Goal: Task Accomplishment & Management: Complete application form

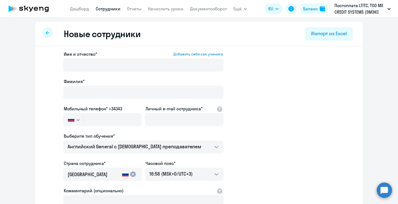
select select "english_adult_not_native_speaker"
select select "3"
click at [169, 8] on link "Начислить уроки" at bounding box center [165, 8] width 35 height 5
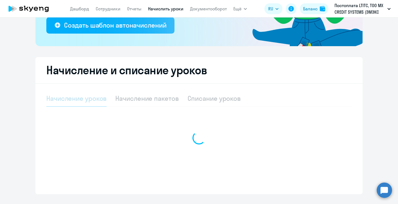
scroll to position [119, 0]
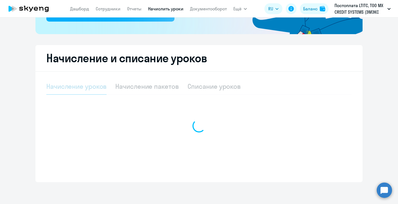
select select "10"
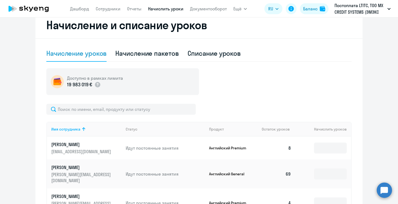
scroll to position [158, 0]
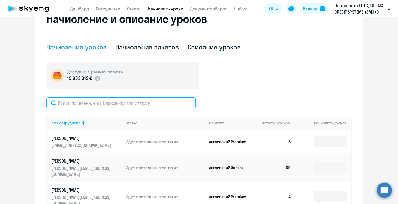
click at [130, 106] on input "text" at bounding box center [120, 102] width 149 height 11
type input "с"
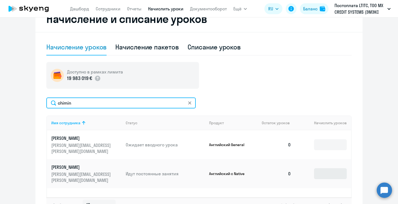
type input "chimin"
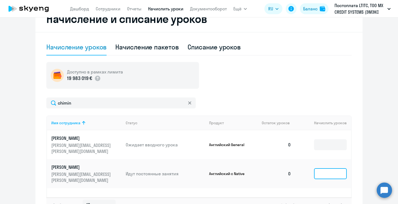
click at [333, 168] on input at bounding box center [330, 173] width 33 height 11
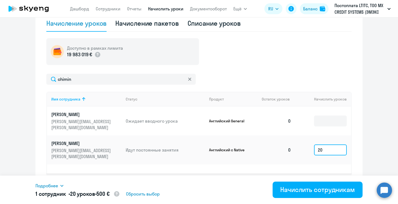
scroll to position [197, 0]
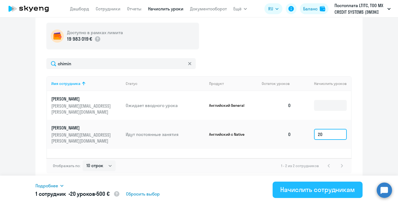
type input "20"
click at [321, 190] on div "Начислить сотрудникам" at bounding box center [317, 189] width 75 height 9
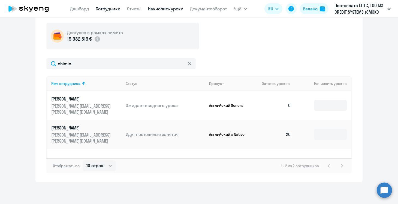
click at [105, 8] on link "Сотрудники" at bounding box center [108, 8] width 25 height 5
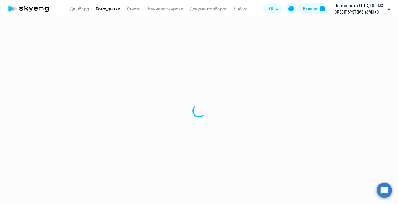
select select "30"
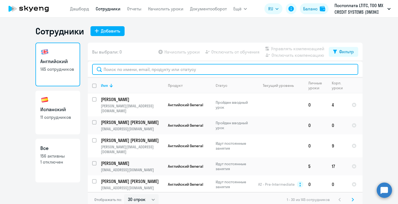
click at [122, 70] on input "text" at bounding box center [225, 69] width 266 height 11
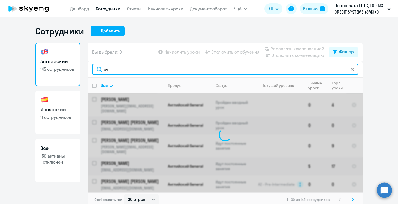
type input "в"
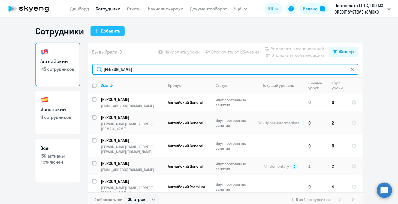
type input "[PERSON_NAME]"
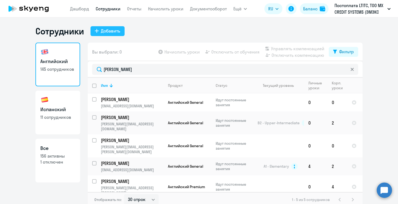
click at [117, 31] on div "Добавить" at bounding box center [110, 31] width 19 height 7
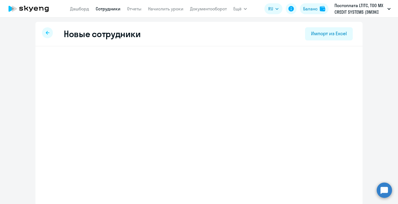
select select "english_adult_not_native_speaker"
select select "3"
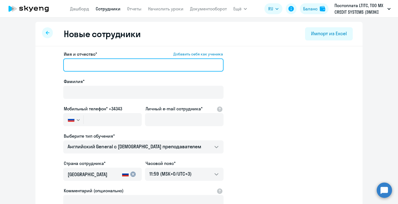
click at [80, 65] on input "Имя и отчество* Добавить себя как ученика" at bounding box center [143, 64] width 160 height 13
paste input "[PERSON_NAME]"
click at [93, 65] on input "[PERSON_NAME]" at bounding box center [143, 64] width 160 height 13
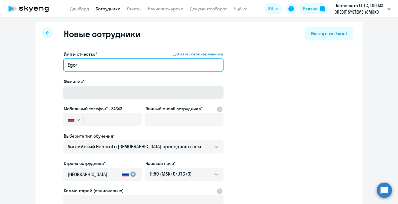
type input "Egor"
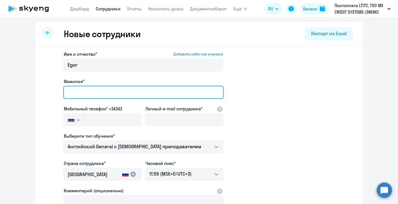
click at [92, 86] on input "Фамилия*" at bounding box center [143, 92] width 160 height 13
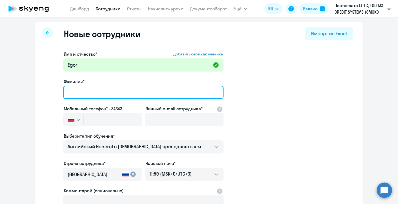
paste input "[PERSON_NAME]"
type input "[PERSON_NAME]"
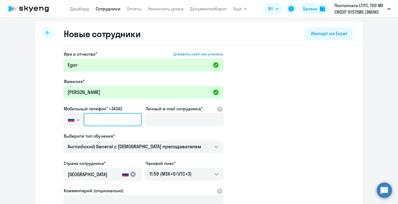
click at [105, 118] on input "text" at bounding box center [113, 119] width 58 height 13
paste input "[PHONE_NUMBER]"
type input "[PHONE_NUMBER]"
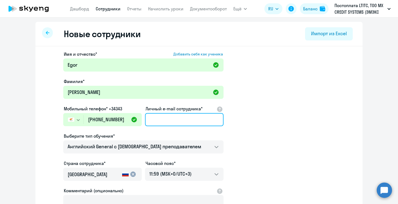
click at [177, 114] on input "Личный e-mail сотрудника*" at bounding box center [184, 119] width 78 height 13
paste input "[EMAIL_ADDRESS][DOMAIN_NAME]"
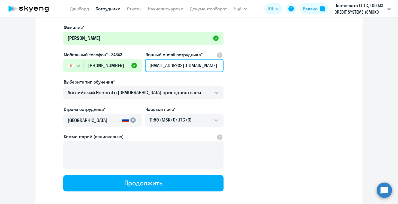
scroll to position [58, 0]
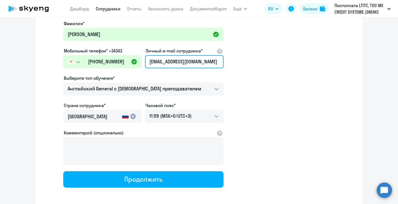
type input "[EMAIL_ADDRESS][DOMAIN_NAME]"
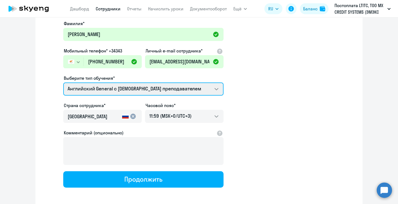
click at [179, 87] on select "Английский General с русскоговорящим преподавателем Английский General с [DEMOG…" at bounding box center [143, 88] width 160 height 13
select select "english_adult_not_native_speaker_premium"
click at [63, 82] on select "Английский General с русскоговорящим преподавателем Английский General с [DEMOG…" at bounding box center [143, 88] width 160 height 13
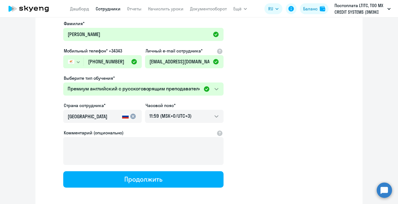
click at [134, 117] on mat-icon "cancel" at bounding box center [133, 116] width 7 height 7
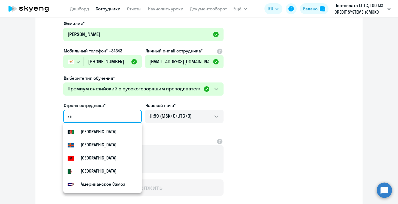
type input "r"
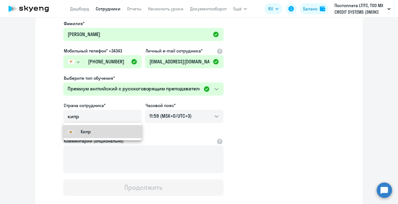
click at [102, 134] on mat-option "Кипр" at bounding box center [102, 131] width 78 height 13
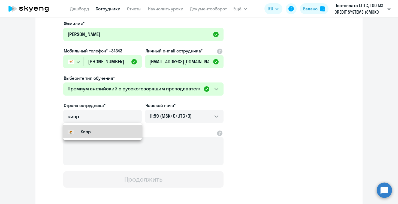
type input "Кипр"
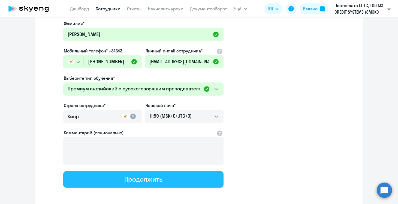
click at [143, 180] on div "Продолжить" at bounding box center [143, 178] width 38 height 9
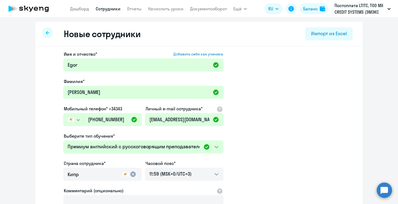
select select "english_adult_not_native_speaker_premium"
select select "3"
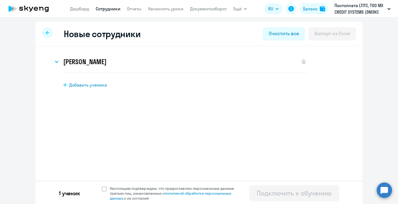
scroll to position [0, 0]
click at [130, 189] on span "Настоящим подтверждаю, что предоставляю персональные данные третьих лиц, ознако…" at bounding box center [175, 193] width 131 height 15
click at [102, 186] on input "Настоящим подтверждаю, что предоставляю персональные данные третьих лиц, ознако…" at bounding box center [101, 185] width 0 height 0
checkbox input "true"
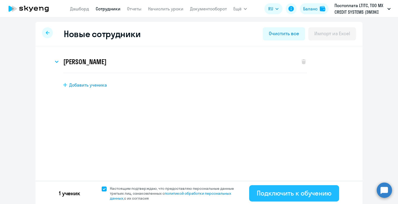
click at [258, 190] on div "Подключить к обучению" at bounding box center [294, 192] width 75 height 9
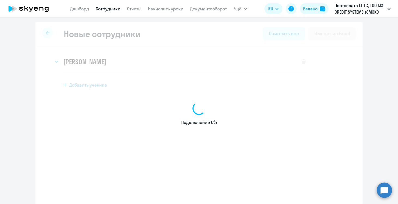
select select "english_adult_not_native_speaker"
select select "3"
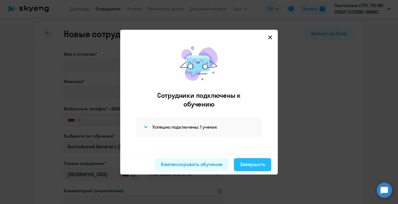
click at [266, 162] on button "Завершить" at bounding box center [252, 164] width 37 height 13
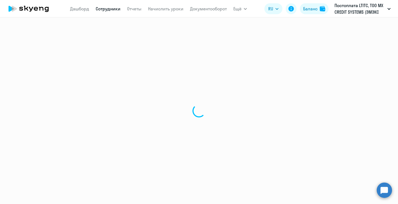
select select "30"
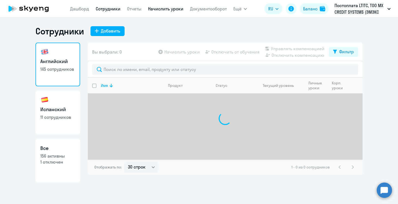
click at [171, 8] on link "Начислить уроки" at bounding box center [165, 8] width 35 height 5
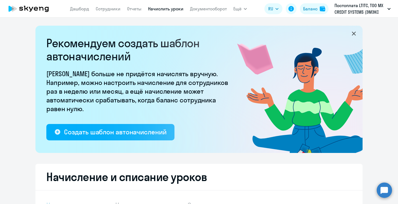
select select "10"
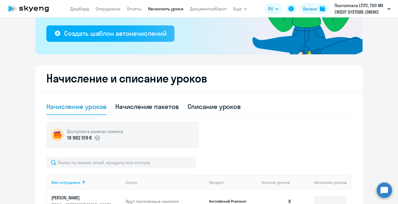
scroll to position [132, 0]
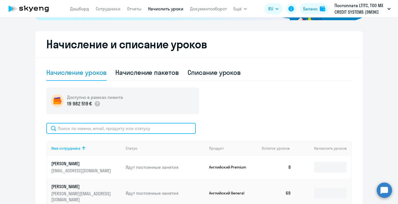
click at [143, 127] on input "text" at bounding box center [120, 128] width 149 height 11
type input "в"
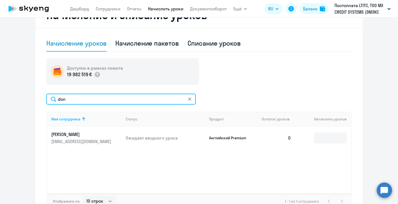
scroll to position [178, 0]
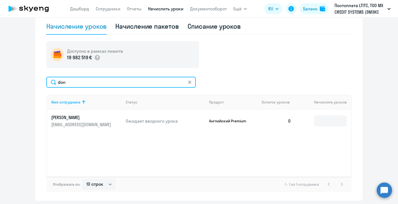
type input "don"
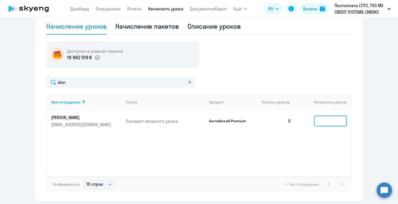
click at [335, 122] on input at bounding box center [330, 120] width 33 height 11
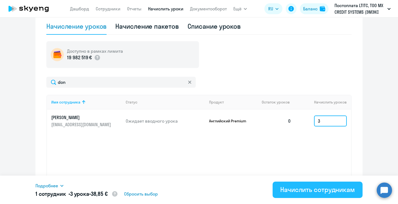
type input "3"
click at [324, 187] on div "Начислить сотрудникам" at bounding box center [317, 189] width 75 height 9
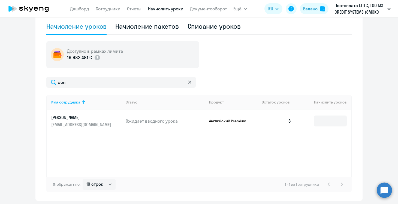
click at [110, 13] on nav "[PERSON_NAME] Отчеты Начислить уроки Документооборот" at bounding box center [148, 8] width 157 height 11
click at [110, 10] on link "Сотрудники" at bounding box center [108, 8] width 25 height 5
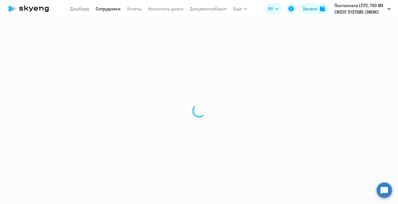
select select "30"
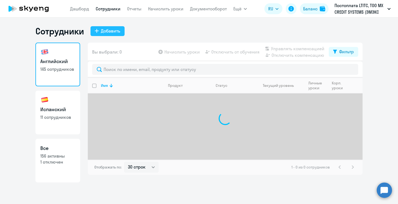
click at [114, 34] on div "Добавить" at bounding box center [110, 31] width 19 height 7
select select "english_adult_not_native_speaker"
select select "3"
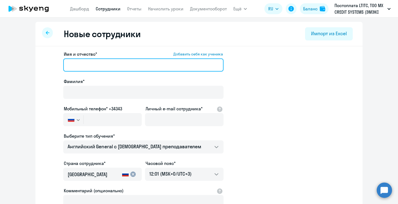
click at [106, 69] on input "Имя и отчество* Добавить себя как ученика" at bounding box center [143, 64] width 160 height 13
paste input "[PERSON_NAME]"
click at [106, 69] on input "[PERSON_NAME]" at bounding box center [143, 64] width 160 height 13
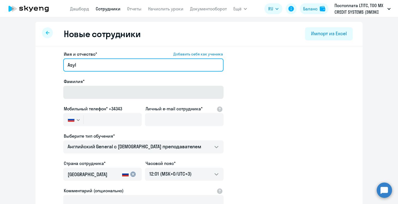
type input "Asyl"
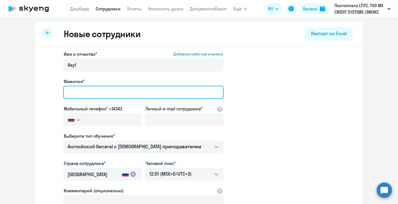
click at [101, 90] on input "Фамилия*" at bounding box center [143, 92] width 160 height 13
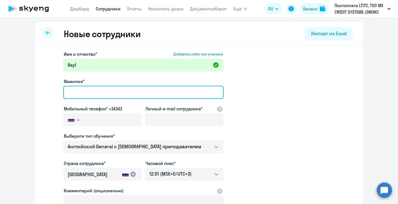
paste input "Sulaimanova"
type input "Sulaimanova"
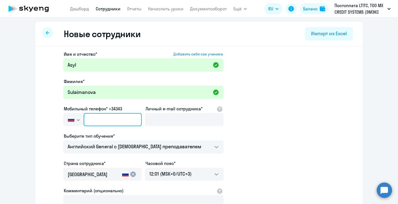
click at [99, 123] on input "text" at bounding box center [113, 119] width 58 height 13
paste input "+34 (657) 554-158"
type input "+34 (657) 554-158"
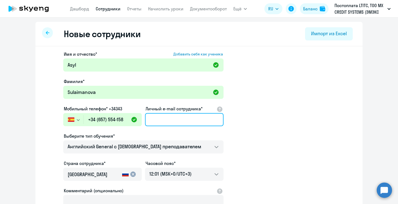
click at [173, 118] on input "Личный e-mail сотрудника*" at bounding box center [184, 119] width 78 height 13
paste input "[EMAIL_ADDRESS][DOMAIN_NAME]"
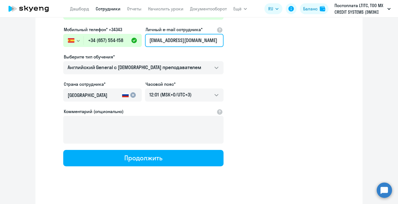
scroll to position [82, 0]
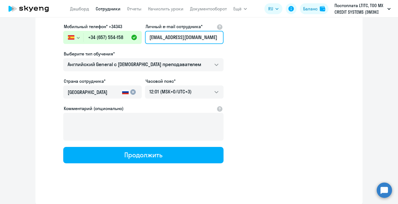
type input "[EMAIL_ADDRESS][DOMAIN_NAME]"
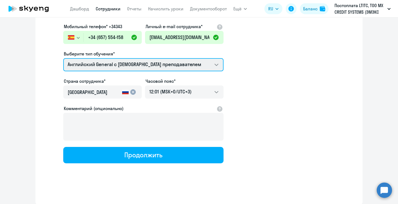
click at [196, 65] on select "Английский General с русскоговорящим преподавателем Английский General с [DEMOG…" at bounding box center [143, 64] width 160 height 13
select select "spanish_adult_not_native_speaker_premium"
click at [63, 58] on select "Английский General с русскоговорящим преподавателем Английский General с [DEMOG…" at bounding box center [143, 64] width 160 height 13
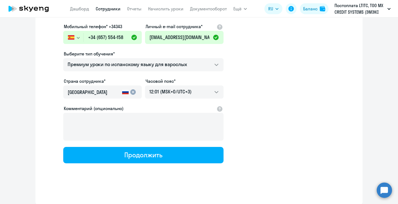
click at [104, 95] on input "[GEOGRAPHIC_DATA]" at bounding box center [94, 92] width 52 height 7
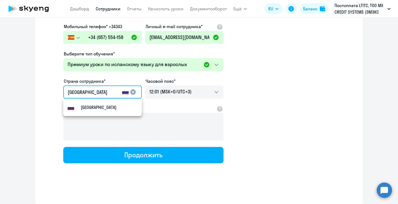
drag, startPoint x: 104, startPoint y: 95, endPoint x: 40, endPoint y: 82, distance: 64.7
click at [40, 83] on div "Имя и отчество* Добавить себя как ученика [PERSON_NAME]* [PERSON_NAME] Мобильны…" at bounding box center [198, 84] width 327 height 240
click at [84, 104] on small "[GEOGRAPHIC_DATA]" at bounding box center [99, 107] width 36 height 7
type input "[GEOGRAPHIC_DATA]"
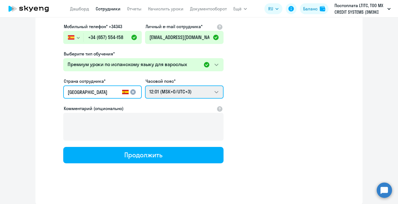
click at [187, 91] on select "22:01 (MSK-14/UTC-11) 23:01 (MSK-13/UTC-10) 00:01 (MSK-12/UTC-9) 01:01 (MSK-11/…" at bounding box center [184, 91] width 78 height 13
select select "2"
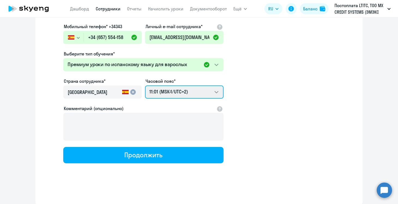
click at [145, 85] on select "22:01 (MSK-14/UTC-11) 23:01 (MSK-13/UTC-10) 00:01 (MSK-12/UTC-9) 01:01 (MSK-11/…" at bounding box center [184, 91] width 78 height 13
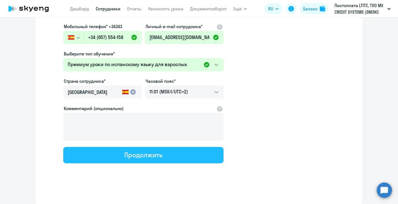
click at [172, 153] on button "Продолжить" at bounding box center [143, 155] width 160 height 16
select select "spanish_adult_not_native_speaker_premium"
select select "2"
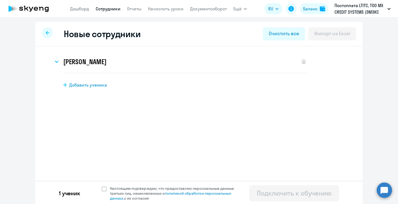
scroll to position [0, 0]
click at [134, 181] on div "1 ученик Настоящим подтверждаю, что предоставляю персональные данные третьих ли…" at bounding box center [198, 192] width 327 height 25
click at [134, 186] on span "Настоящим подтверждаю, что предоставляю персональные данные третьих лиц, ознако…" at bounding box center [175, 193] width 131 height 15
click at [102, 186] on input "Настоящим подтверждаю, что предоставляю персональные данные третьих лиц, ознако…" at bounding box center [101, 185] width 0 height 0
checkbox input "true"
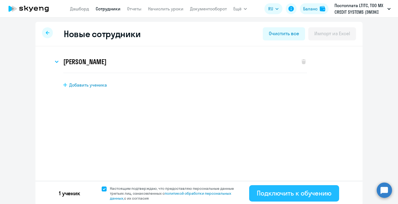
click at [267, 190] on div "Подключить к обучению" at bounding box center [294, 192] width 75 height 9
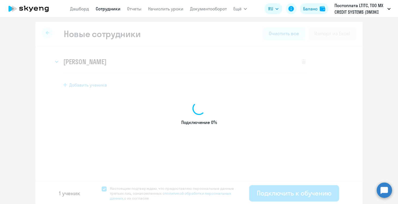
select select "english_adult_not_native_speaker"
select select "3"
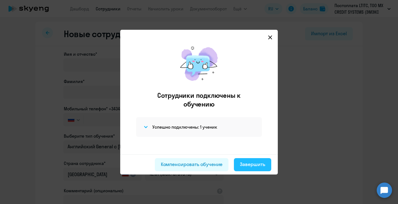
click at [257, 159] on button "Завершить" at bounding box center [252, 164] width 37 height 13
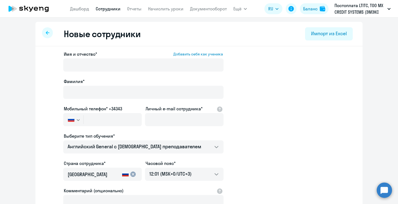
select select "30"
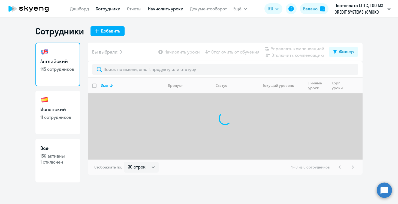
click at [162, 11] on link "Начислить уроки" at bounding box center [165, 8] width 35 height 5
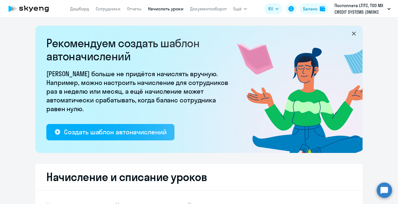
select select "10"
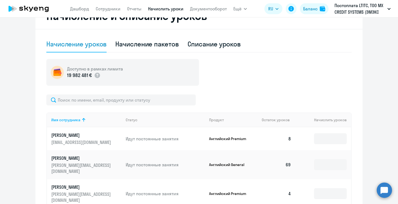
scroll to position [162, 0]
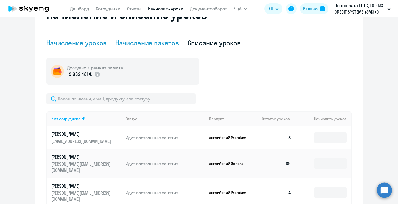
click at [155, 42] on div "Начисление пакетов" at bounding box center [146, 42] width 63 height 9
select select "10"
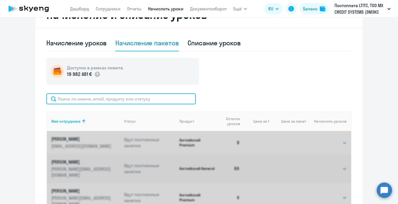
click at [128, 99] on input "text" at bounding box center [120, 98] width 149 height 11
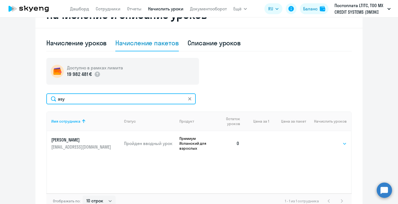
type input "asy"
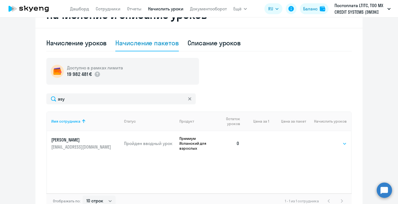
click at [341, 143] on select "Выбрать 4 8 16 32 64 96 128" at bounding box center [335, 143] width 22 height 7
select select "8"
click at [324, 140] on select "Выбрать 4 8 16 32 64 96 128" at bounding box center [335, 143] width 22 height 7
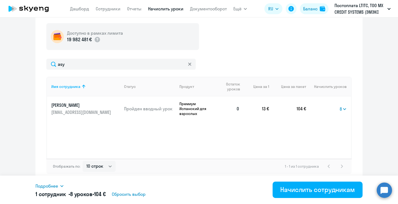
scroll to position [197, 0]
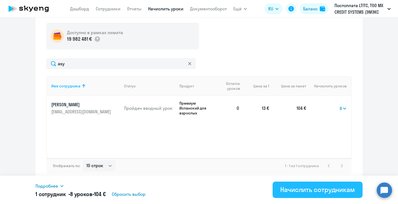
click at [318, 187] on div "Начислить сотрудникам" at bounding box center [317, 189] width 75 height 9
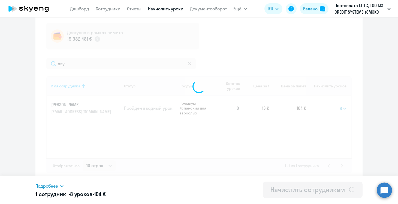
select select
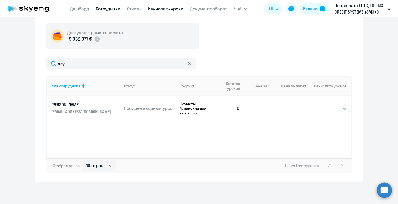
click at [115, 9] on link "Сотрудники" at bounding box center [108, 8] width 25 height 5
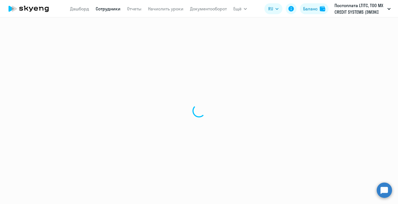
select select "30"
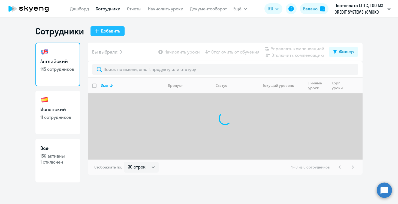
click at [109, 32] on div "Добавить" at bounding box center [110, 31] width 19 height 7
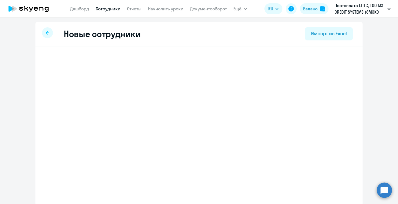
select select "english_adult_not_native_speaker"
select select "3"
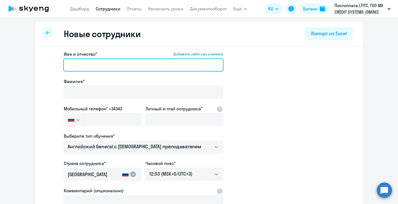
click at [114, 69] on input "Имя и отчество* Добавить себя как ученика" at bounding box center [143, 64] width 160 height 13
paste input "[PERSON_NAME]"
click at [114, 69] on input "[PERSON_NAME]" at bounding box center [143, 64] width 160 height 13
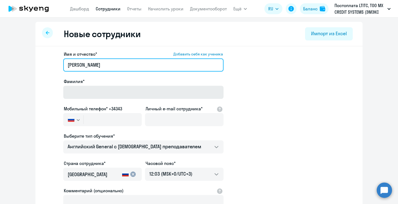
type input "[PERSON_NAME]"
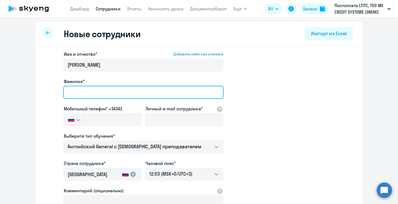
click at [110, 88] on input "Фамилия*" at bounding box center [143, 92] width 160 height 13
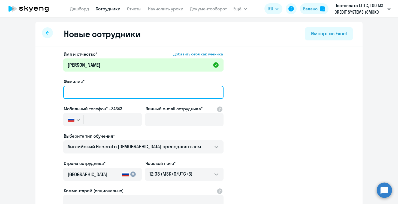
paste input "Gimaev"
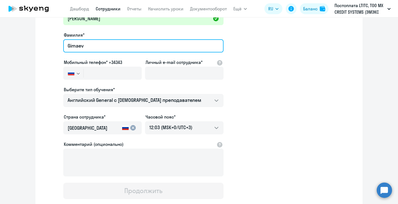
scroll to position [47, 0]
type input "Gimaev"
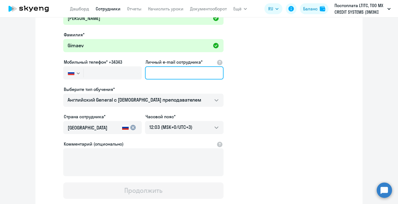
click at [160, 73] on input "Личный e-mail сотрудника*" at bounding box center [184, 72] width 78 height 13
paste input "[PERSON_NAME][EMAIL_ADDRESS][DOMAIN_NAME]"
type input "[PERSON_NAME][EMAIL_ADDRESS][DOMAIN_NAME]"
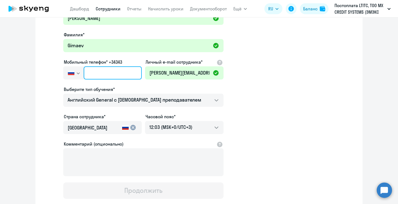
click at [103, 74] on input "text" at bounding box center [113, 72] width 58 height 13
paste input "+34 (664) 264-402"
type input "+34 (664) 264-402"
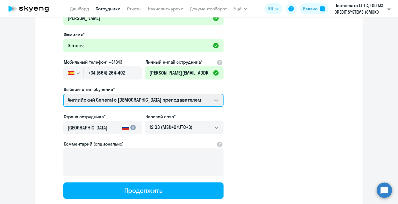
click at [122, 102] on select "Английский General с русскоговорящим преподавателем Английский General с [DEMOG…" at bounding box center [143, 99] width 160 height 13
select select "spanish_adult_not_native_speaker_premium"
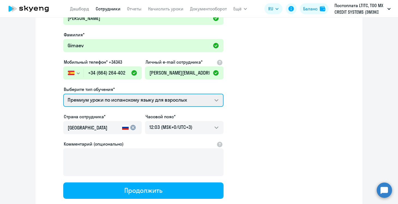
click at [63, 93] on select "Английский General с русскоговорящим преподавателем Английский General с [DEMOG…" at bounding box center [143, 99] width 160 height 13
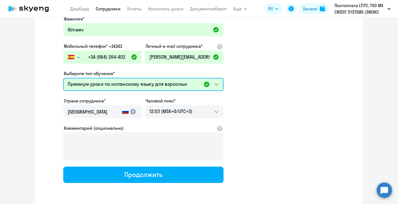
scroll to position [82, 0]
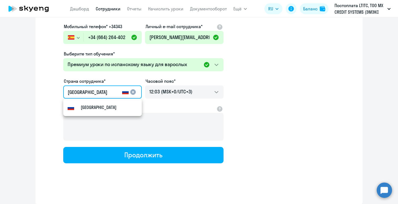
drag, startPoint x: 103, startPoint y: 95, endPoint x: 56, endPoint y: 88, distance: 47.9
click at [56, 88] on app-new-student-form "Имя и отчество* Добавить себя как ученика [PERSON_NAME]* [PERSON_NAME] Мобильны…" at bounding box center [199, 66] width 310 height 194
click at [94, 106] on small "[GEOGRAPHIC_DATA]" at bounding box center [99, 107] width 36 height 7
type input "[GEOGRAPHIC_DATA]"
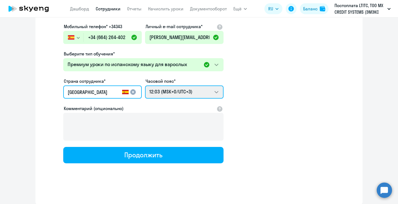
click at [184, 96] on select "22:03 (MSK-14/UTC-11) 23:03 (MSK-13/UTC-10) 00:03 (MSK-12/UTC-9) 01:03 (MSK-11/…" at bounding box center [184, 91] width 78 height 13
select select "2"
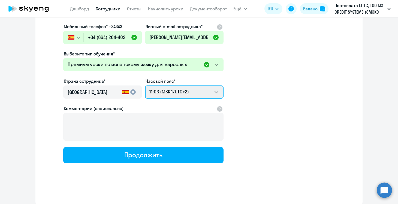
click at [145, 85] on select "22:03 (MSK-14/UTC-11) 23:03 (MSK-13/UTC-10) 00:03 (MSK-12/UTC-9) 01:03 (MSK-11/…" at bounding box center [184, 91] width 78 height 13
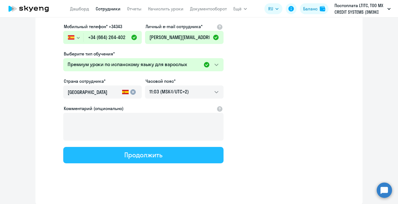
click at [168, 158] on button "Продолжить" at bounding box center [143, 155] width 160 height 16
select select "spanish_adult_not_native_speaker_premium"
select select "2"
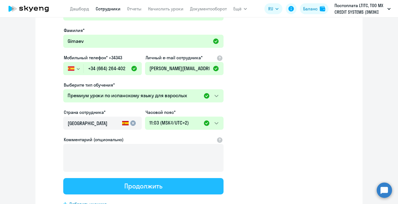
scroll to position [0, 0]
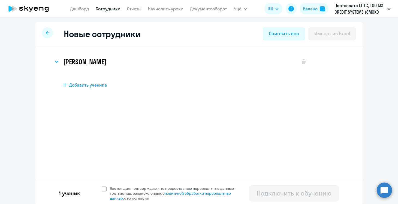
click at [148, 189] on span "Настоящим подтверждаю, что предоставляю персональные данные третьих лиц, ознако…" at bounding box center [175, 193] width 131 height 15
click at [102, 186] on input "Настоящим подтверждаю, что предоставляю персональные данные третьих лиц, ознако…" at bounding box center [101, 185] width 0 height 0
checkbox input "true"
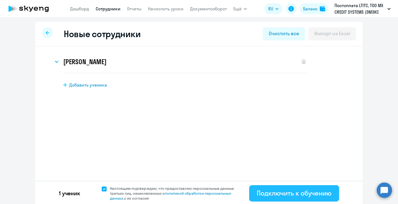
click at [282, 194] on div "Подключить к обучению" at bounding box center [294, 192] width 75 height 9
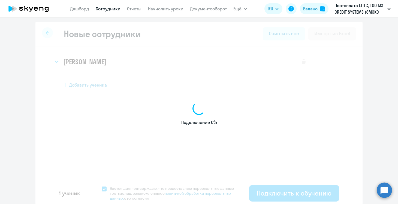
select select "english_adult_not_native_speaker"
select select "3"
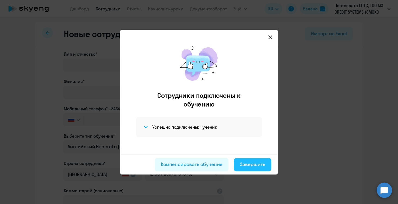
click at [259, 164] on div "Завершить" at bounding box center [252, 164] width 25 height 7
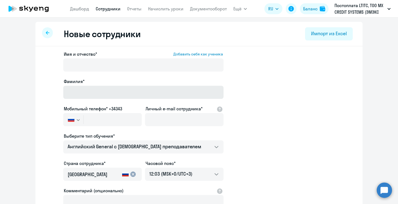
select select "30"
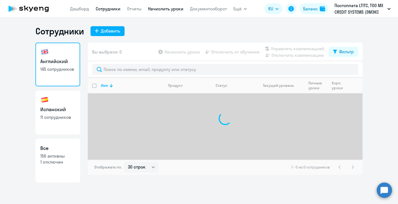
click at [171, 9] on link "Начислить уроки" at bounding box center [165, 8] width 35 height 5
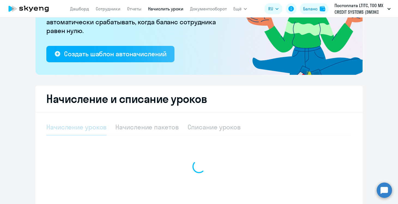
select select "10"
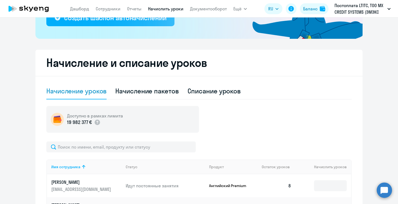
scroll to position [114, 0]
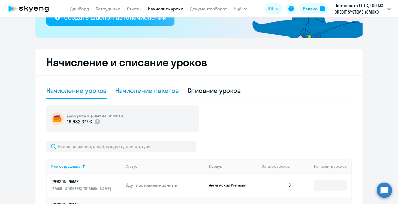
click at [148, 96] on div "Начисление пакетов" at bounding box center [146, 90] width 63 height 16
select select "10"
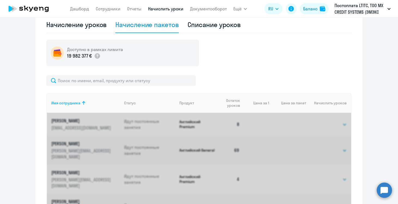
scroll to position [180, 0]
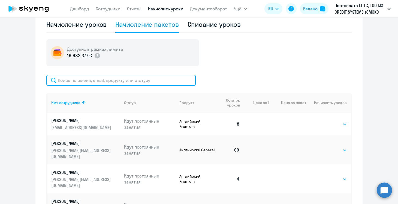
click at [133, 83] on input "text" at bounding box center [120, 80] width 149 height 11
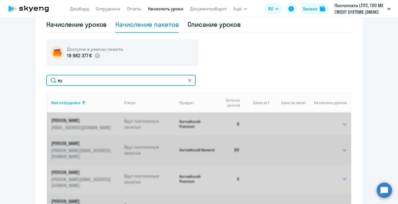
type input "в"
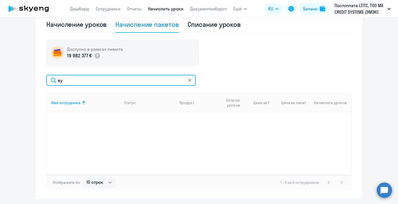
type input "в"
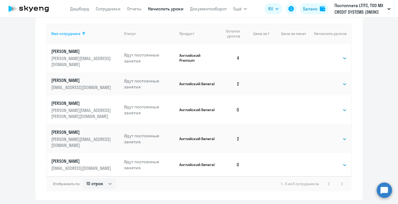
scroll to position [228, 0]
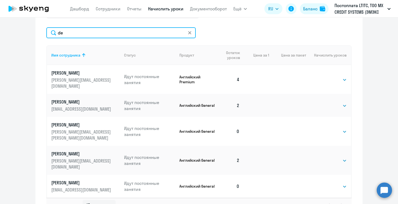
type input "d"
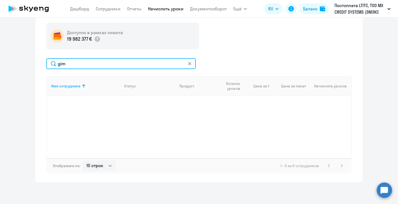
scroll to position [197, 0]
type input "g"
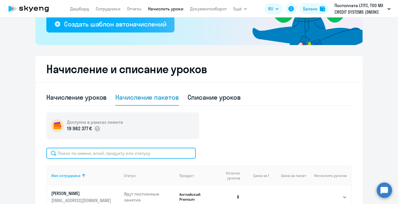
scroll to position [106, 0]
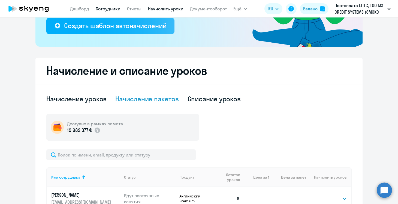
click at [101, 9] on link "Сотрудники" at bounding box center [108, 8] width 25 height 5
select select "30"
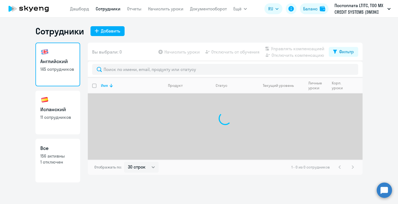
click at [52, 107] on h3 "Испанский" at bounding box center [57, 109] width 35 height 7
select select "30"
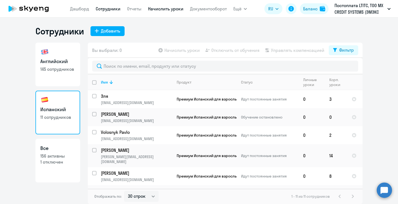
click at [161, 9] on link "Начислить уроки" at bounding box center [165, 8] width 35 height 5
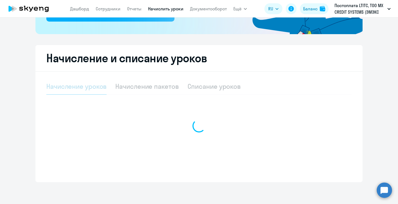
select select "10"
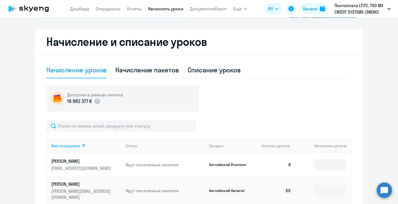
scroll to position [140, 0]
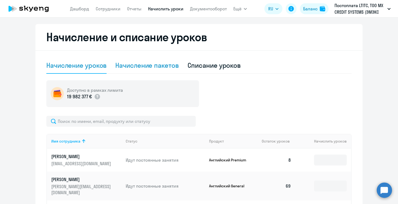
click at [143, 64] on div "Начисление пакетов" at bounding box center [146, 65] width 63 height 9
select select "10"
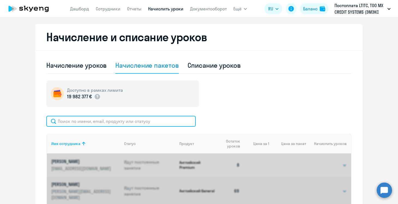
click at [129, 120] on input "text" at bounding box center [120, 121] width 149 height 11
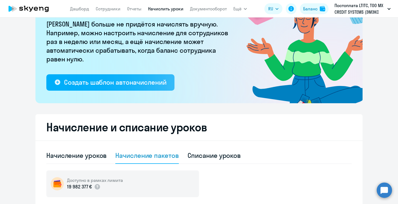
scroll to position [0, 0]
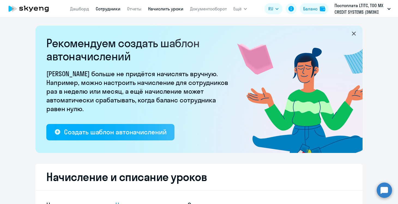
type input "[PERSON_NAME]"
click at [101, 8] on link "Сотрудники" at bounding box center [108, 8] width 25 height 5
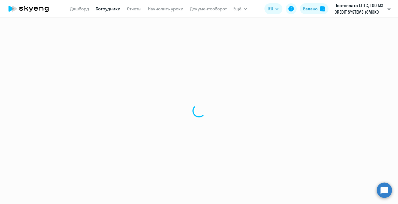
select select "30"
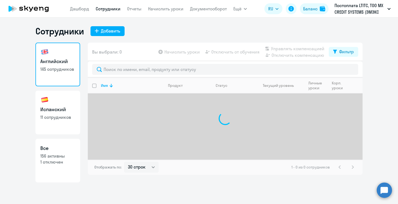
click at [69, 114] on link "Испанский 11 сотрудников" at bounding box center [57, 112] width 45 height 44
select select "30"
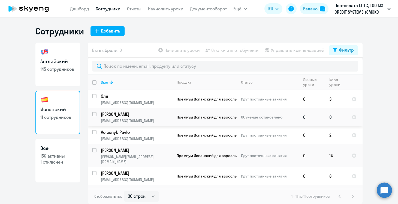
click at [220, 113] on td "Премиум Испанский для взрослых" at bounding box center [204, 117] width 64 height 18
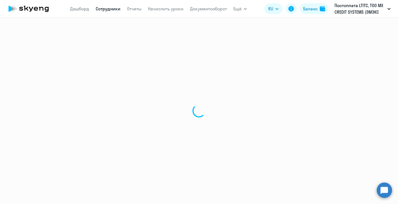
select select "spanish"
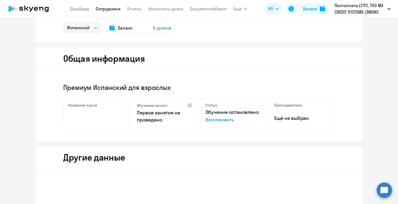
scroll to position [40, 0]
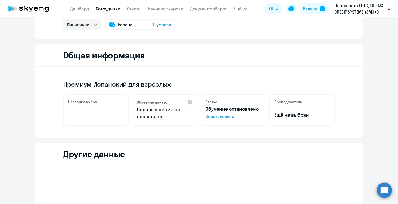
click at [220, 115] on span "Восстановить" at bounding box center [233, 116] width 56 height 7
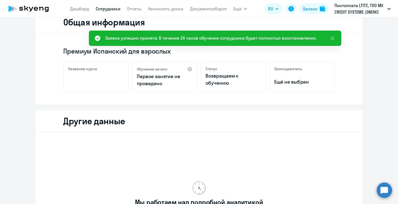
scroll to position [0, 0]
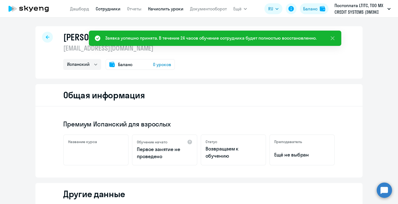
click at [151, 8] on link "Начислить уроки" at bounding box center [165, 8] width 35 height 5
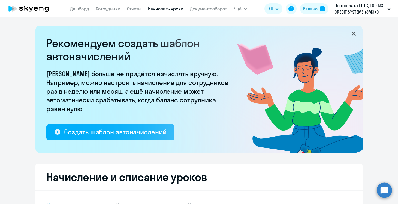
scroll to position [119, 0]
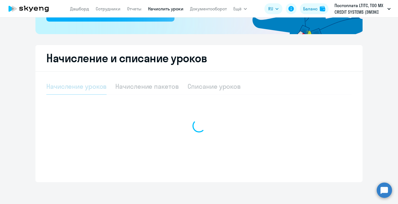
select select "10"
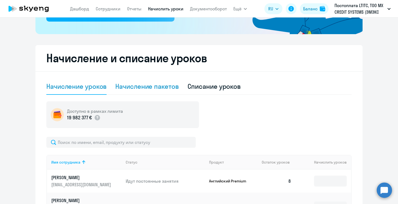
click at [157, 89] on div "Начисление пакетов" at bounding box center [146, 86] width 63 height 9
select select "10"
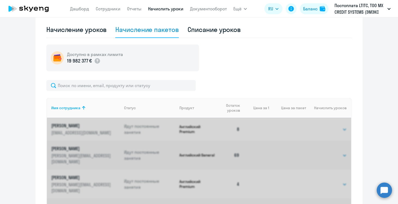
scroll to position [177, 0]
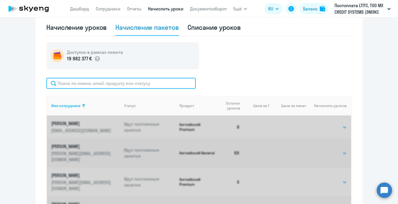
click at [152, 84] on input "text" at bounding box center [120, 83] width 149 height 11
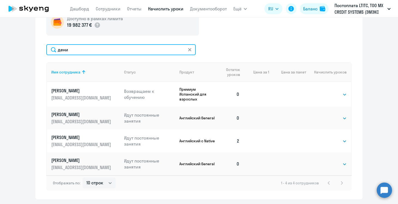
scroll to position [215, 0]
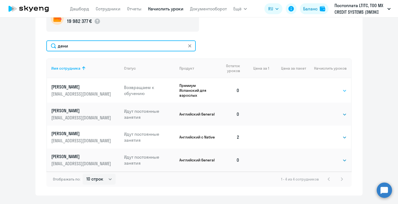
type input "дени"
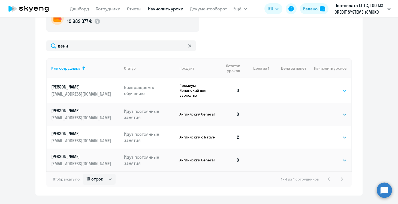
click at [335, 92] on select "Выбрать 4 8 16 32 64 96 128" at bounding box center [335, 90] width 22 height 7
select select "4"
click at [324, 87] on select "Выбрать 4 8 16 32 64 96 128" at bounding box center [335, 90] width 22 height 7
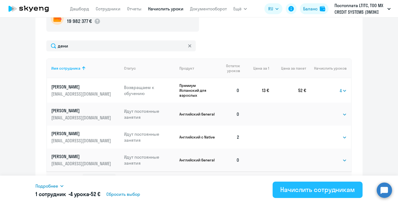
click at [317, 196] on button "Начислить сотрудникам" at bounding box center [318, 189] width 90 height 16
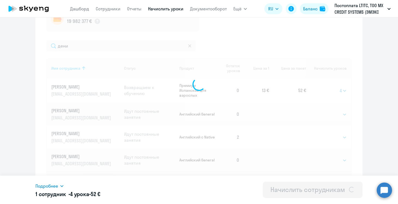
select select
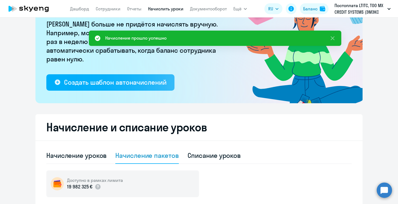
scroll to position [43, 0]
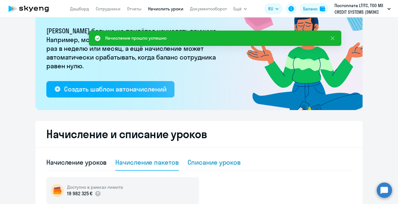
click at [206, 159] on div "Списание уроков" at bounding box center [213, 162] width 53 height 9
select select "10"
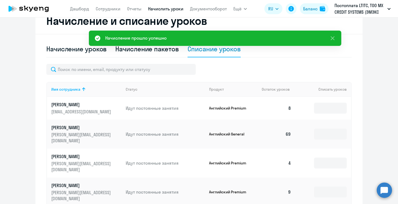
scroll to position [155, 0]
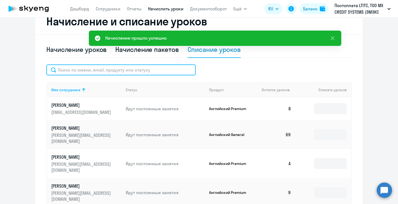
click at [134, 71] on input "text" at bounding box center [120, 69] width 149 height 11
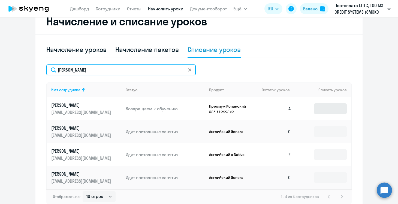
type input "[PERSON_NAME]"
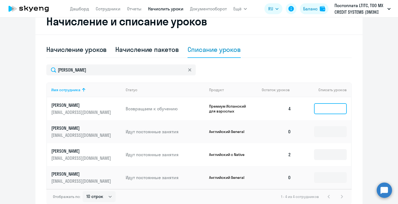
click at [324, 108] on input at bounding box center [330, 108] width 33 height 11
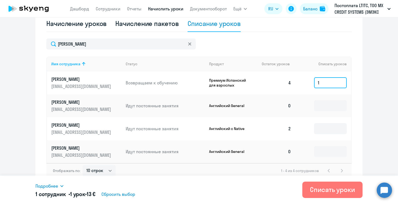
scroll to position [185, 0]
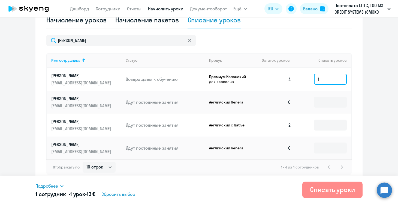
type input "1"
click at [337, 189] on div "Списать уроки" at bounding box center [332, 189] width 45 height 9
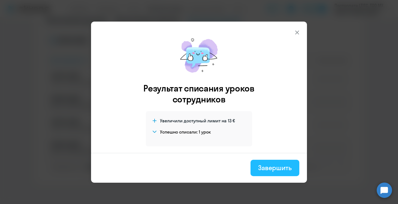
click at [281, 171] on div "Завершить" at bounding box center [275, 167] width 34 height 9
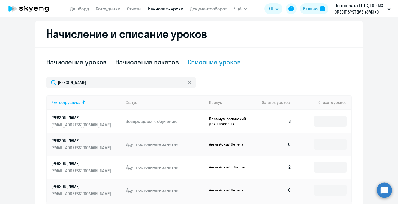
scroll to position [122, 0]
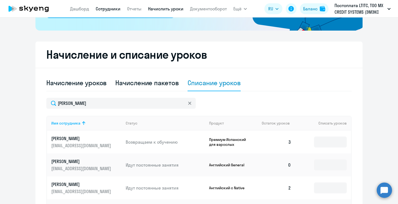
click at [109, 11] on link "Сотрудники" at bounding box center [108, 8] width 25 height 5
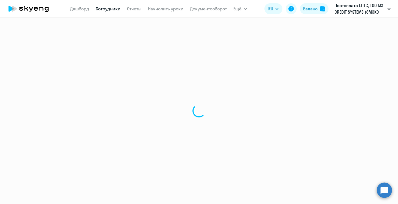
select select "30"
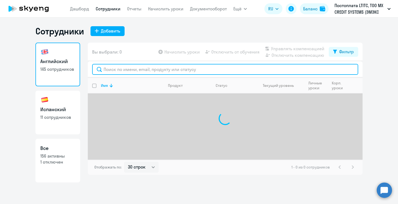
click at [147, 69] on input "text" at bounding box center [225, 69] width 266 height 11
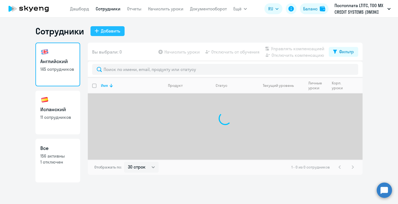
click at [117, 32] on div "Добавить" at bounding box center [110, 31] width 19 height 7
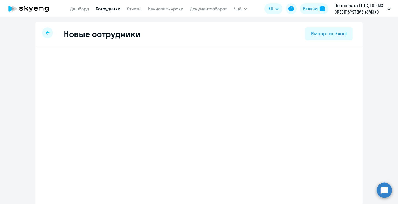
select select "english_adult_not_native_speaker"
select select "3"
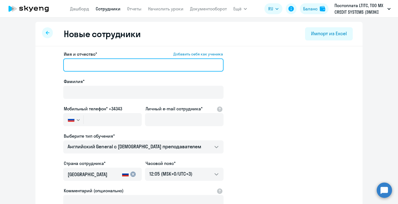
click at [123, 65] on input "Имя и отчество* Добавить себя как ученика" at bounding box center [143, 64] width 160 height 13
paste input "[PERSON_NAME]"
click at [123, 65] on input "[PERSON_NAME]" at bounding box center [143, 64] width 160 height 13
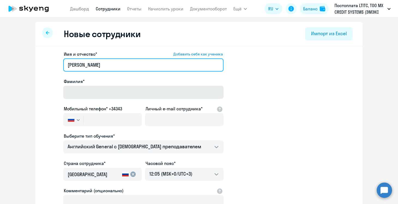
type input "[PERSON_NAME]"
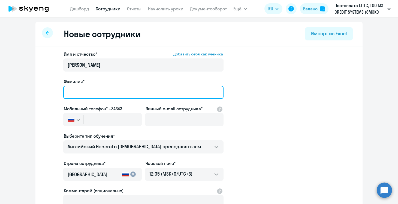
click at [120, 92] on input "Фамилия*" at bounding box center [143, 92] width 160 height 13
paste input "Safronova"
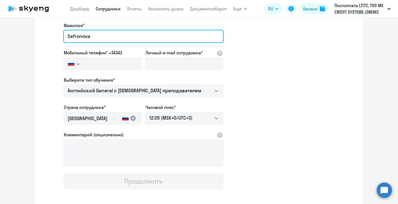
scroll to position [60, 0]
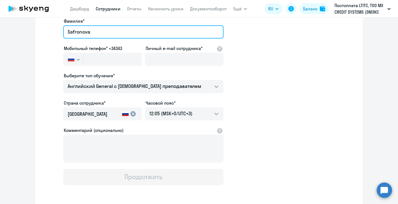
type input "Safronova"
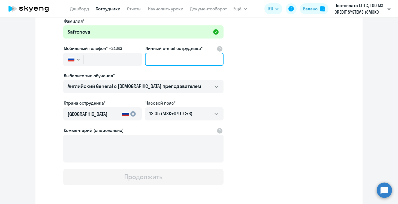
click at [162, 61] on input "Личный e-mail сотрудника*" at bounding box center [184, 59] width 78 height 13
paste input "[PERSON_NAME][EMAIL_ADDRESS][DOMAIN_NAME]"
type input "[PERSON_NAME][EMAIL_ADDRESS][DOMAIN_NAME]"
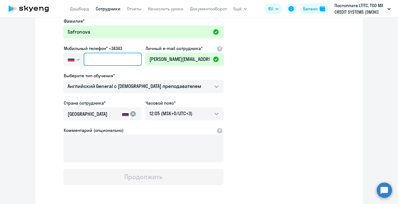
click at [98, 61] on input "text" at bounding box center [113, 59] width 58 height 13
paste input "[PHONE_NUMBER]"
type input "[PHONE_NUMBER]"
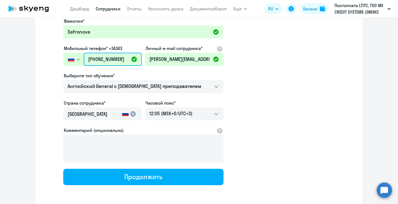
scroll to position [82, 0]
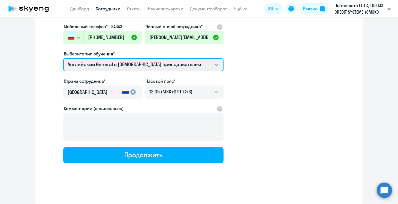
click at [118, 66] on select "Английский General с русскоговорящим преподавателем Английский General с [DEMOG…" at bounding box center [143, 64] width 160 height 13
select select "spanish_adult_not_native_speaker_premium"
click at [63, 58] on select "Английский General с русскоговорящим преподавателем Английский General с [DEMOG…" at bounding box center [143, 64] width 160 height 13
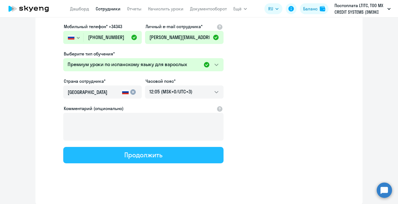
click at [161, 155] on div "Продолжить" at bounding box center [143, 154] width 38 height 9
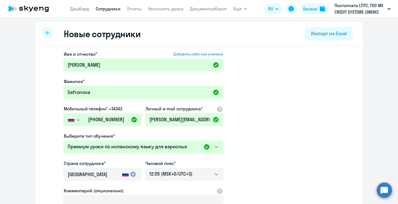
select select "spanish_adult_not_native_speaker_premium"
select select "3"
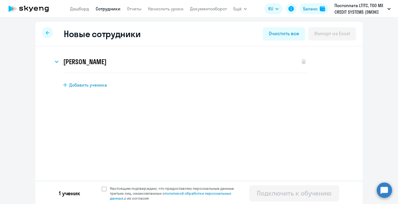
scroll to position [0, 0]
click at [112, 188] on span "Настоящим подтверждаю, что предоставляю персональные данные третьих лиц, ознако…" at bounding box center [175, 193] width 131 height 15
click at [102, 186] on input "Настоящим подтверждаю, что предоставляю персональные данные третьих лиц, ознако…" at bounding box center [101, 185] width 0 height 0
checkbox input "true"
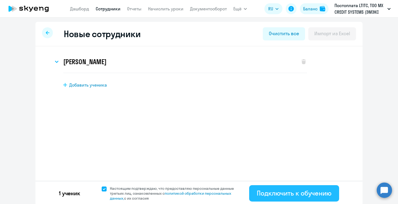
click at [272, 191] on div "Подключить к обучению" at bounding box center [294, 192] width 75 height 9
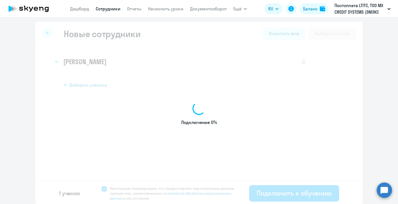
select select "english_adult_not_native_speaker"
select select "3"
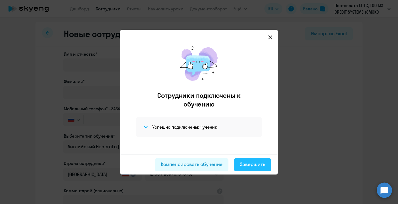
click at [255, 164] on div "Завершить" at bounding box center [252, 164] width 25 height 7
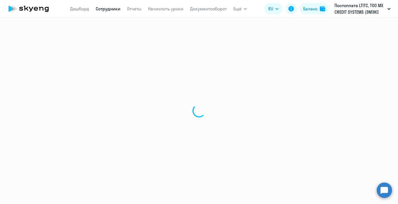
select select "30"
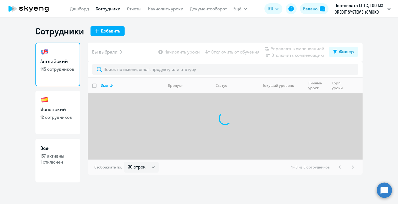
click at [157, 13] on nav "[PERSON_NAME] Отчеты Начислить уроки Документооборот" at bounding box center [148, 8] width 157 height 11
click at [160, 9] on link "Начислить уроки" at bounding box center [165, 8] width 35 height 5
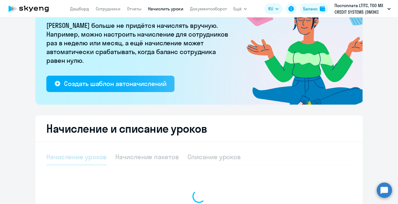
select select "10"
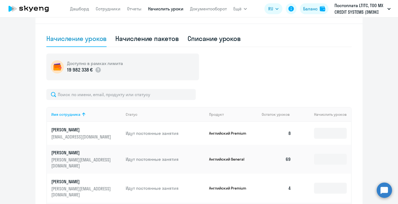
scroll to position [168, 0]
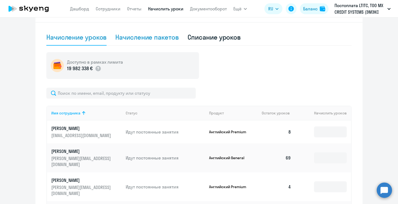
drag, startPoint x: 164, startPoint y: 38, endPoint x: 164, endPoint y: 45, distance: 6.5
click at [164, 38] on div "Начисление пакетов" at bounding box center [146, 37] width 63 height 9
select select "10"
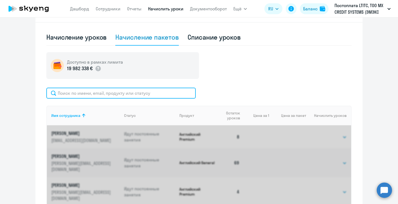
click at [160, 94] on input "text" at bounding box center [120, 92] width 149 height 11
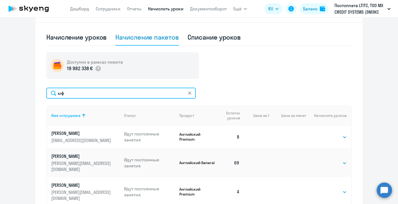
type input "ы"
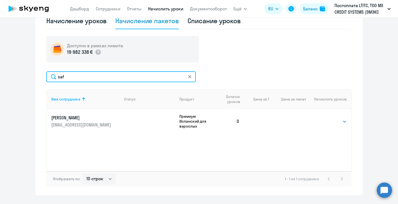
scroll to position [185, 0]
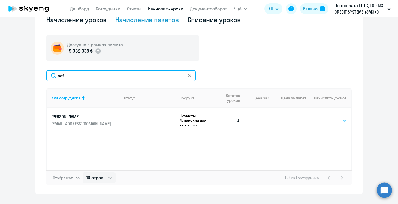
type input "saf"
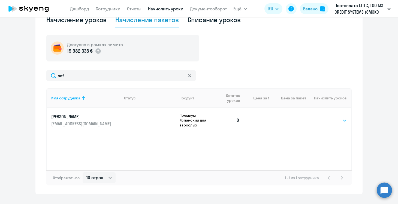
click at [342, 120] on select "Выбрать 4 8 16 32 64 96 128" at bounding box center [335, 120] width 22 height 7
select select "4"
click at [324, 117] on select "Выбрать 4 8 16 32 64 96 128" at bounding box center [335, 120] width 22 height 7
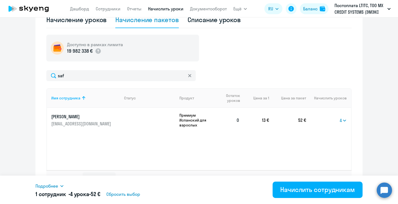
scroll to position [197, 0]
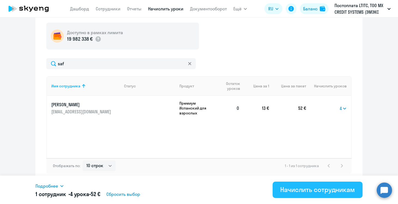
click at [311, 192] on div "Начислить сотрудникам" at bounding box center [317, 189] width 75 height 9
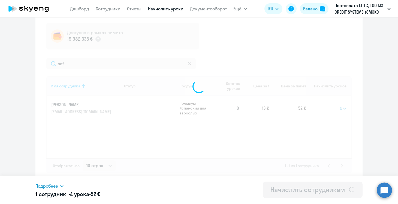
select select
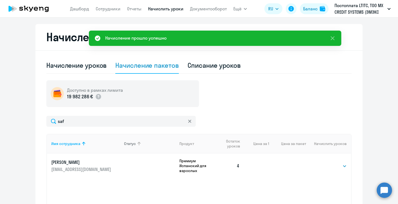
scroll to position [120, 0]
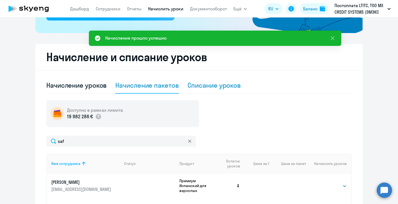
click at [210, 88] on div "Списание уроков" at bounding box center [213, 85] width 53 height 9
select select "10"
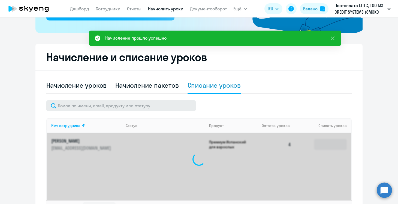
scroll to position [162, 0]
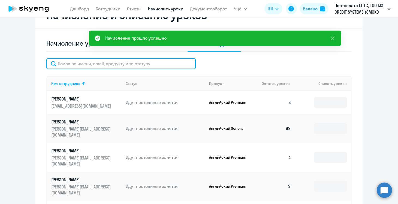
click at [146, 65] on input "text" at bounding box center [120, 63] width 149 height 11
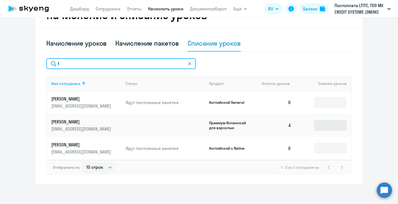
type input "1"
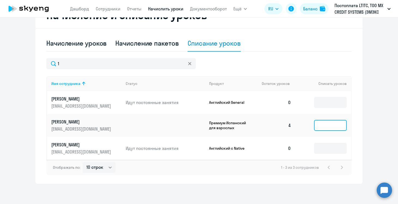
click at [338, 126] on input at bounding box center [330, 125] width 33 height 11
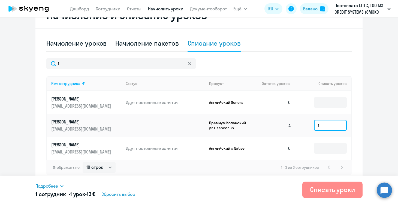
type input "1"
click at [328, 186] on div "Списать уроки" at bounding box center [332, 189] width 45 height 9
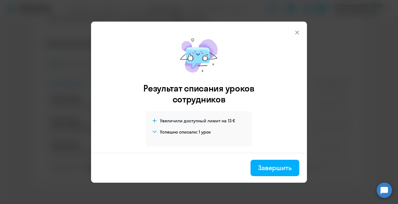
click at [298, 33] on icon at bounding box center [297, 32] width 7 height 7
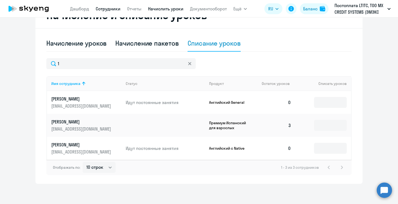
click at [112, 8] on link "Сотрудники" at bounding box center [108, 8] width 25 height 5
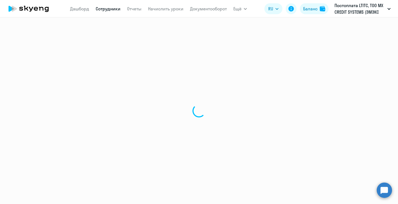
select select "30"
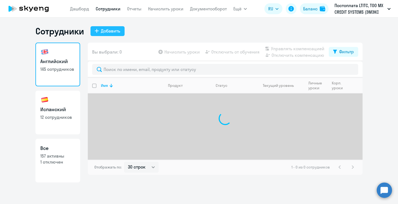
click at [119, 33] on div "Добавить" at bounding box center [110, 31] width 19 height 7
select select "english_adult_not_native_speaker"
select select "3"
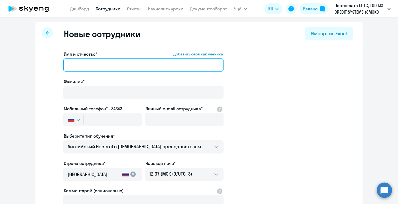
click at [109, 65] on input "Имя и отчество* Добавить себя как ученика" at bounding box center [143, 64] width 160 height 13
paste input "[PERSON_NAME]"
click at [109, 65] on input "[PERSON_NAME]" at bounding box center [143, 64] width 160 height 13
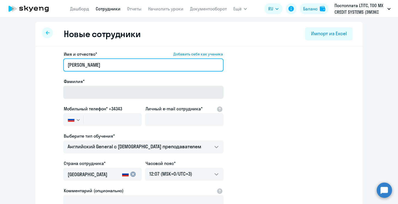
type input "[PERSON_NAME]"
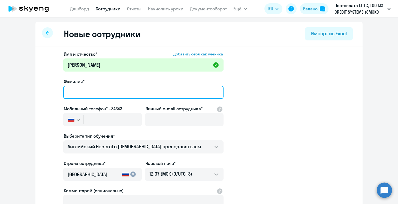
click at [106, 93] on input "Фамилия*" at bounding box center [143, 92] width 160 height 13
paste input "Guralnik"
type input "Guralnik"
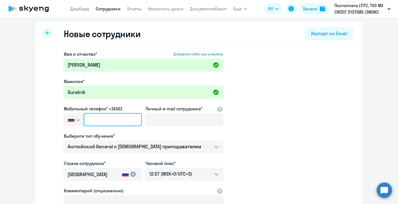
click at [121, 121] on input "text" at bounding box center [113, 119] width 58 height 13
paste input "[PHONE_NUMBER]"
type input "[PHONE_NUMBER]"
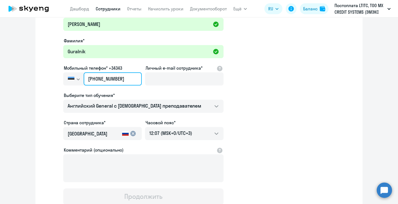
scroll to position [55, 0]
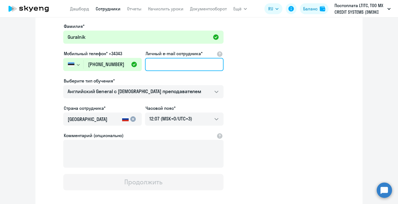
click at [179, 59] on input "Личный e-mail сотрудника*" at bounding box center [184, 64] width 78 height 13
paste input "[PERSON_NAME][EMAIL_ADDRESS][PERSON_NAME][DOMAIN_NAME]"
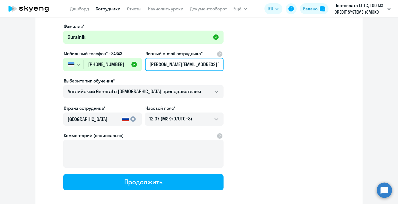
type input "[PERSON_NAME][EMAIL_ADDRESS][PERSON_NAME][DOMAIN_NAME]"
click at [113, 115] on div "[GEOGRAPHIC_DATA]" at bounding box center [94, 120] width 52 height 15
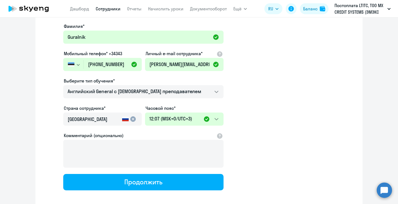
click at [133, 119] on mat-icon "cancel" at bounding box center [133, 119] width 7 height 7
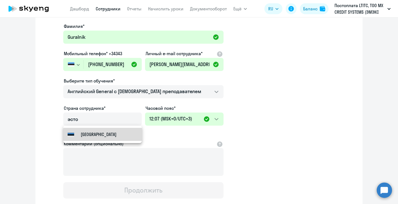
click at [107, 135] on mat-option "[GEOGRAPHIC_DATA]" at bounding box center [102, 134] width 78 height 13
type input "[GEOGRAPHIC_DATA]"
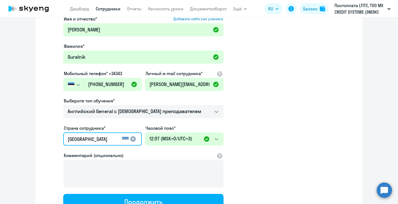
scroll to position [82, 0]
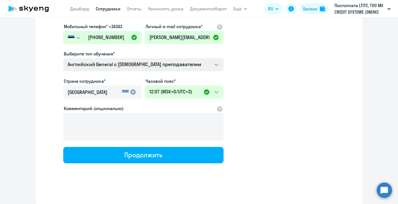
drag, startPoint x: 179, startPoint y: 157, endPoint x: 199, endPoint y: 66, distance: 93.8
click at [199, 66] on div "Имя и отчество* Добавить себя как ученика [PERSON_NAME]* [PERSON_NAME] Мобильны…" at bounding box center [143, 66] width 160 height 194
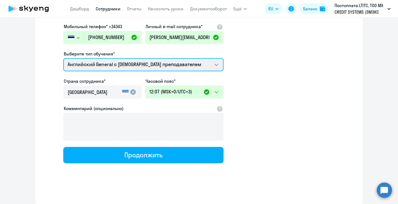
click at [199, 66] on select "Английский General с русскоговорящим преподавателем Английский General с [DEMOG…" at bounding box center [143, 64] width 160 height 13
select select "english_adult_not_native_speaker_premium"
click at [63, 58] on select "Английский General с русскоговорящим преподавателем Английский General с [DEMOG…" at bounding box center [143, 64] width 160 height 13
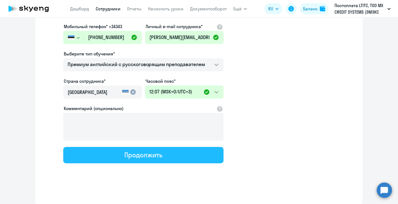
click at [176, 154] on button "Продолжить" at bounding box center [143, 155] width 160 height 16
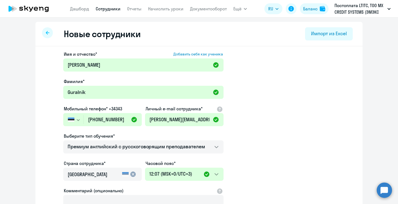
select select "english_adult_not_native_speaker_premium"
select select "3"
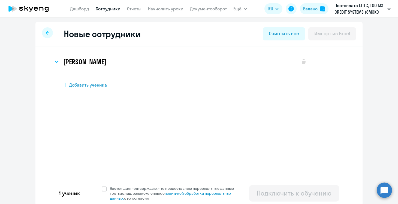
scroll to position [0, 0]
click at [149, 188] on span "Настоящим подтверждаю, что предоставляю персональные данные третьих лиц, ознако…" at bounding box center [175, 193] width 131 height 15
click at [102, 186] on input "Настоящим подтверждаю, что предоставляю персональные данные третьих лиц, ознако…" at bounding box center [101, 185] width 0 height 0
checkbox input "true"
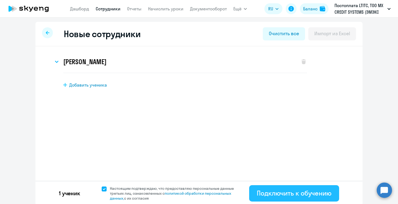
click at [277, 192] on div "Подключить к обучению" at bounding box center [294, 192] width 75 height 9
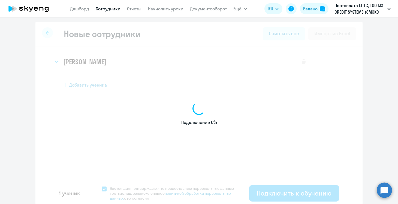
select select "english_adult_not_native_speaker"
select select "3"
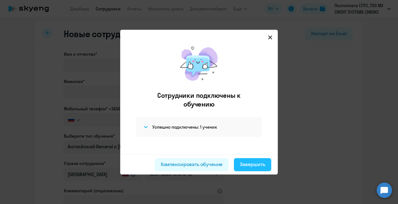
click at [255, 161] on div "Завершить" at bounding box center [252, 164] width 25 height 7
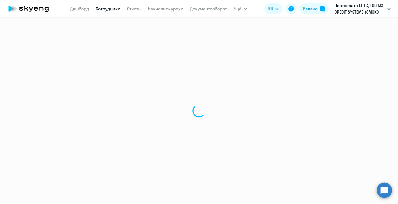
select select "30"
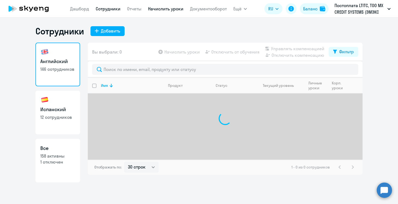
click at [160, 7] on link "Начислить уроки" at bounding box center [165, 8] width 35 height 5
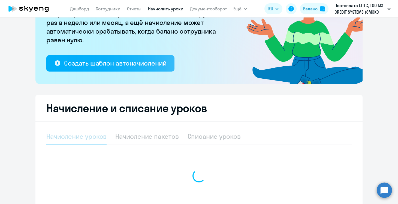
select select "10"
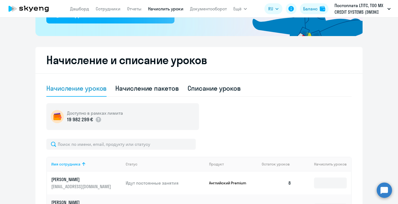
scroll to position [122, 0]
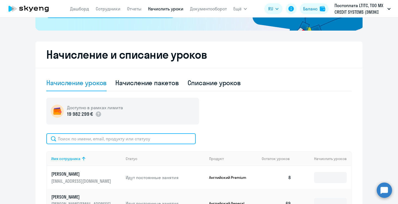
click at [134, 136] on input "text" at bounding box center [120, 138] width 149 height 11
type input "п"
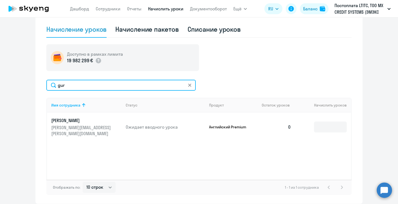
scroll to position [184, 0]
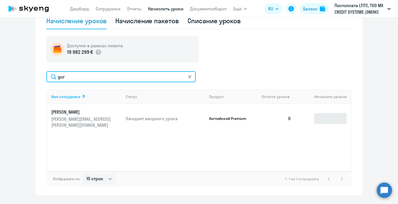
type input "gur"
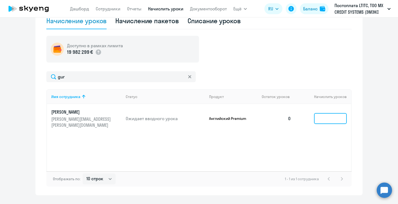
click at [331, 118] on input at bounding box center [330, 118] width 33 height 11
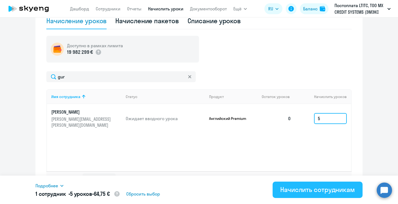
type input "5"
click at [315, 190] on div "Начислить сотрудникам" at bounding box center [317, 189] width 75 height 9
